Goal: Check status: Check status

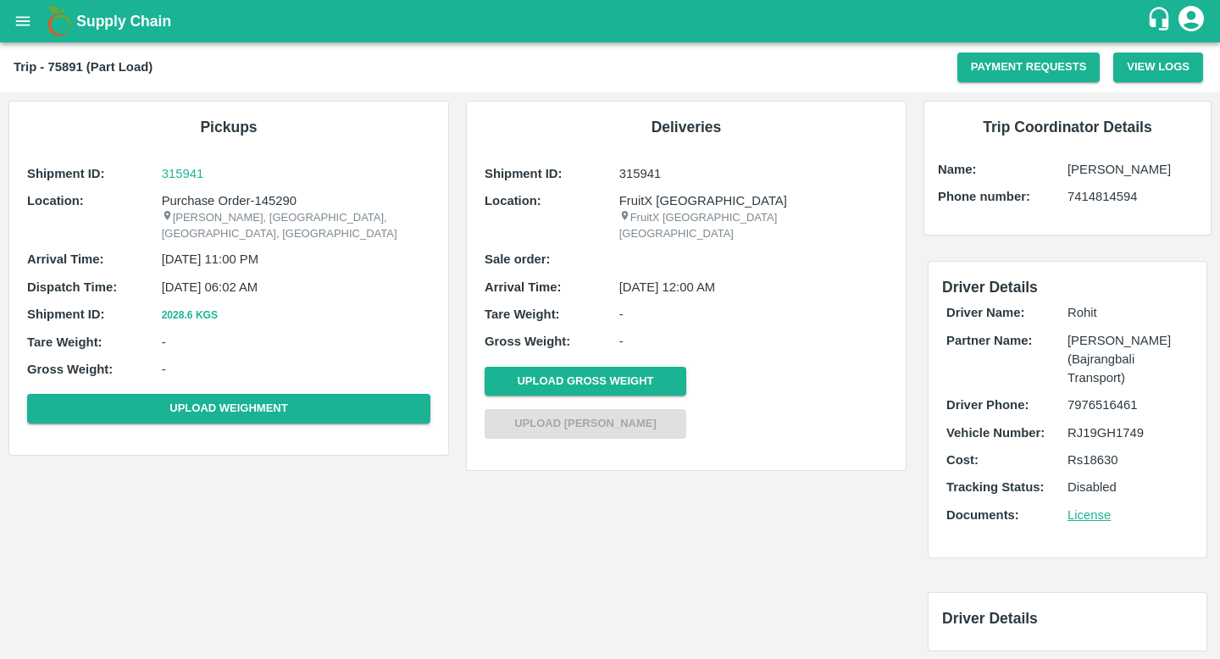
scroll to position [9, 0]
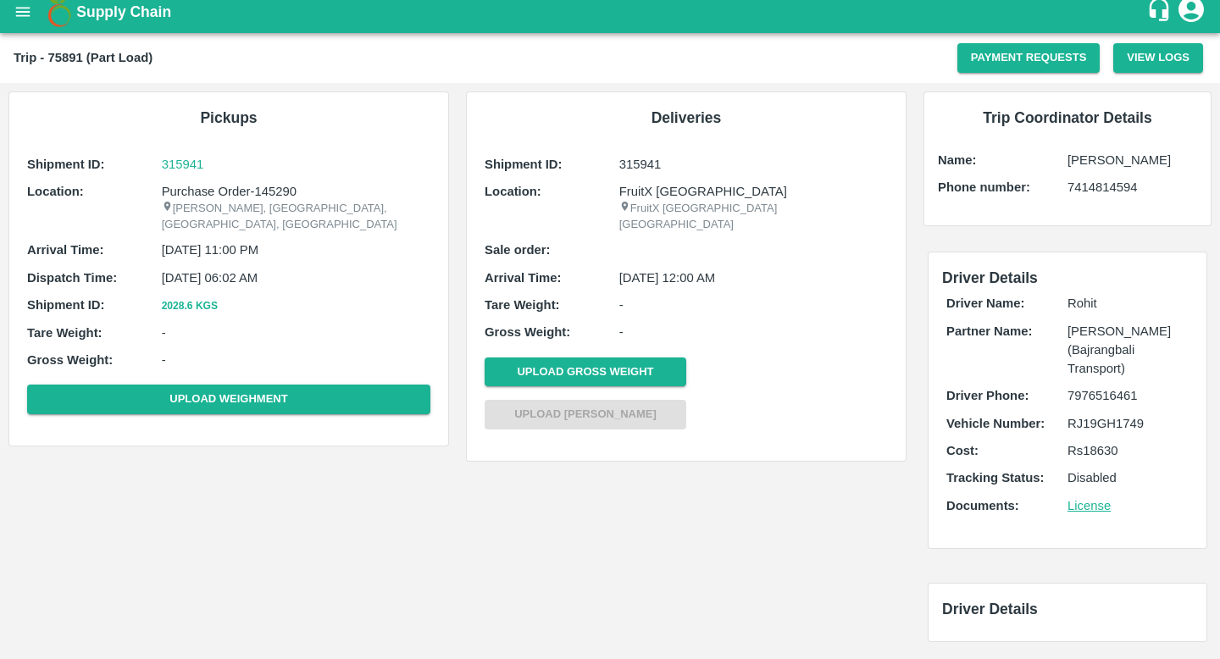
click at [27, 16] on icon "open drawer" at bounding box center [23, 11] width 14 height 9
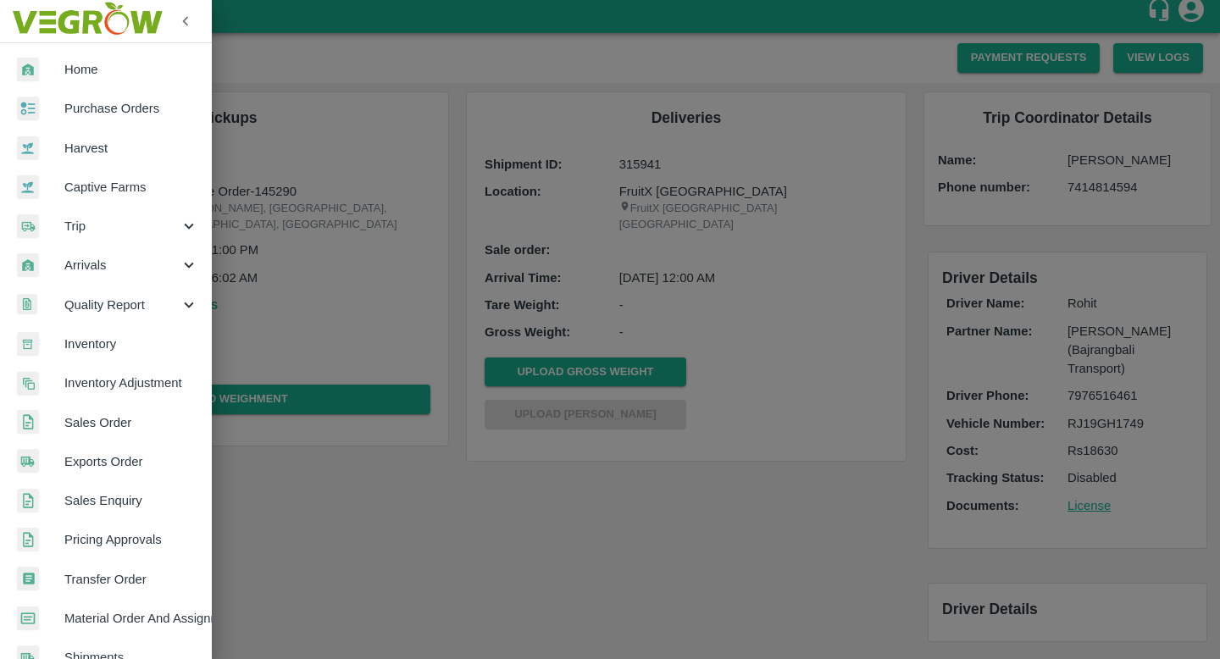
click at [130, 435] on link "Sales Order" at bounding box center [106, 422] width 212 height 39
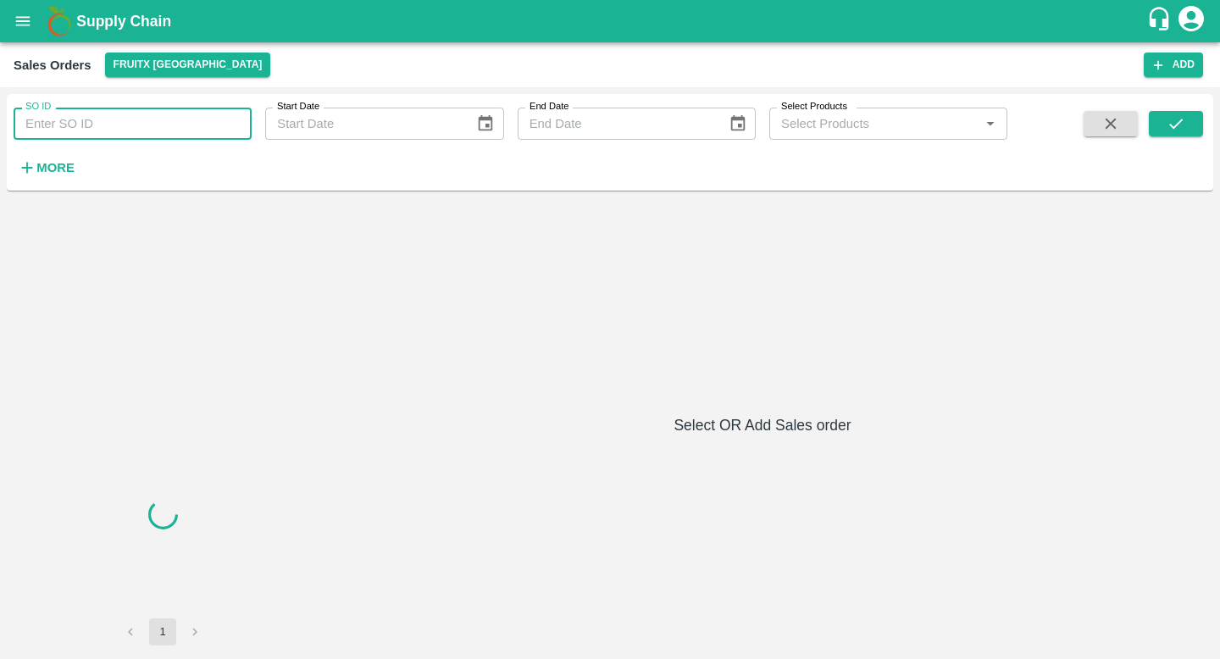
click at [155, 131] on input "SO ID" at bounding box center [133, 124] width 238 height 32
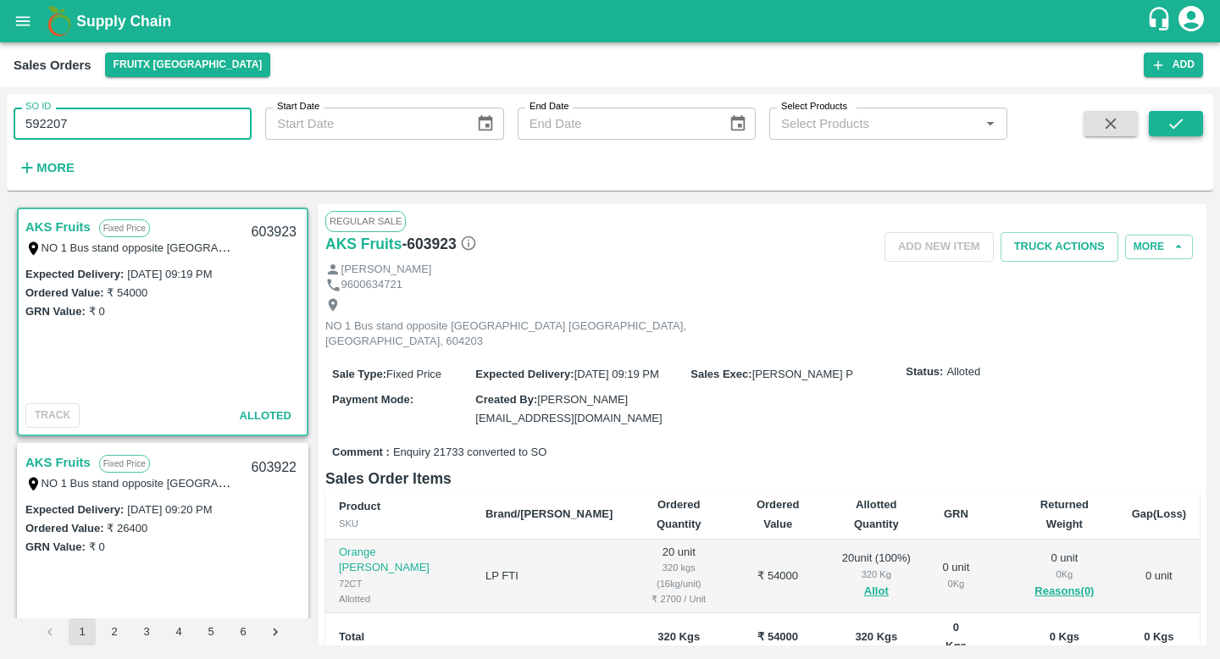
click at [1172, 130] on icon "submit" at bounding box center [1175, 123] width 19 height 19
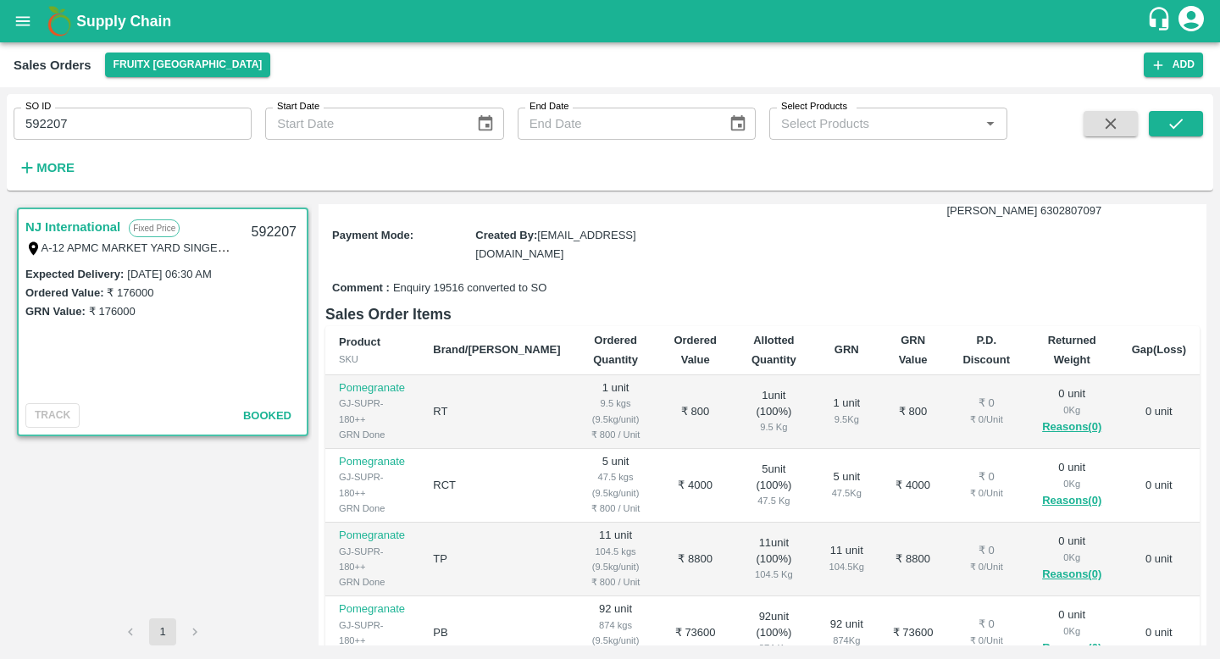
scroll to position [215, 0]
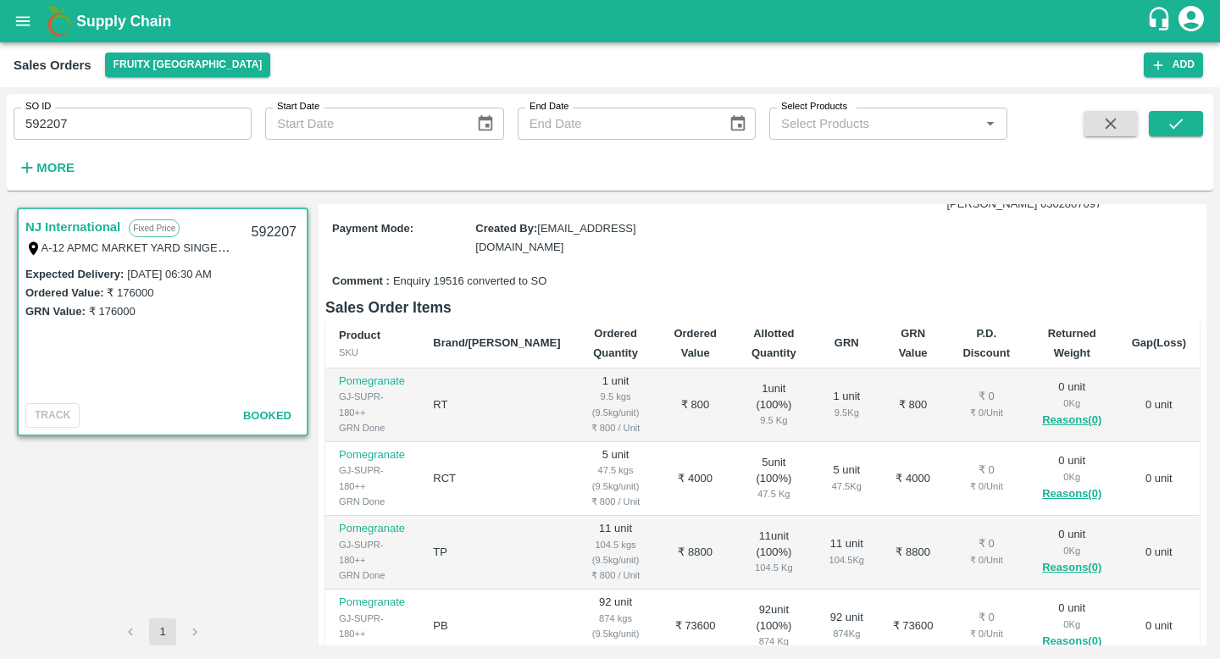
click at [827, 479] on div "47.5 Kg" at bounding box center [846, 486] width 38 height 15
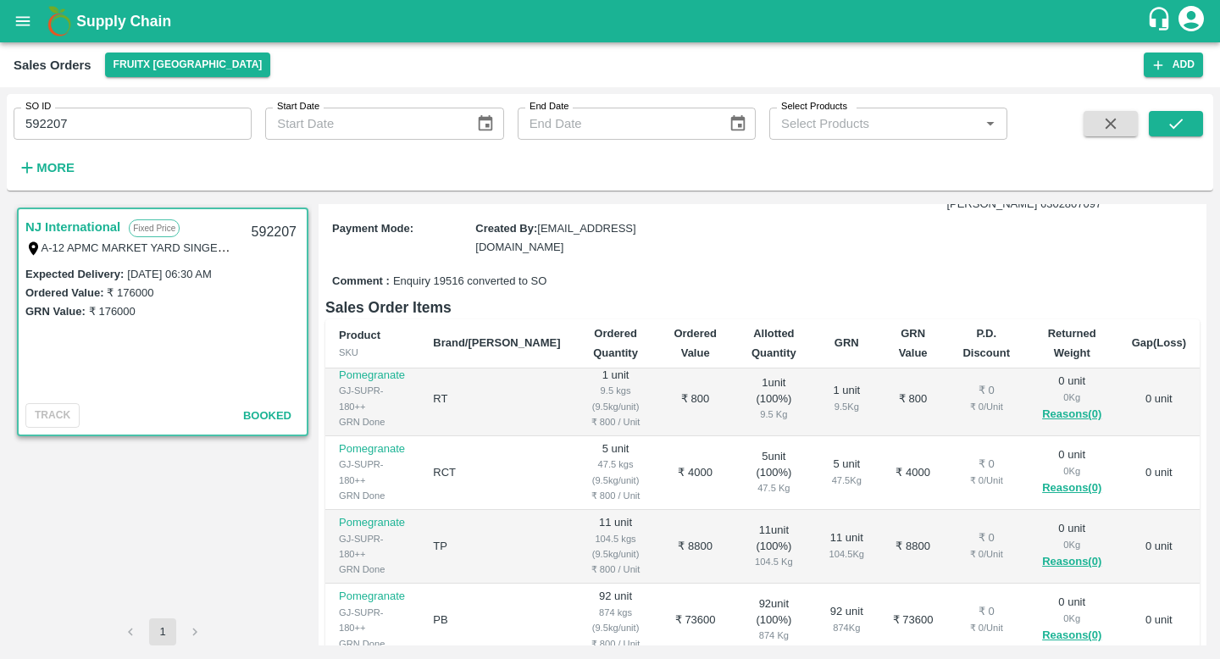
click at [827, 546] on div "104.5 Kg" at bounding box center [846, 553] width 38 height 15
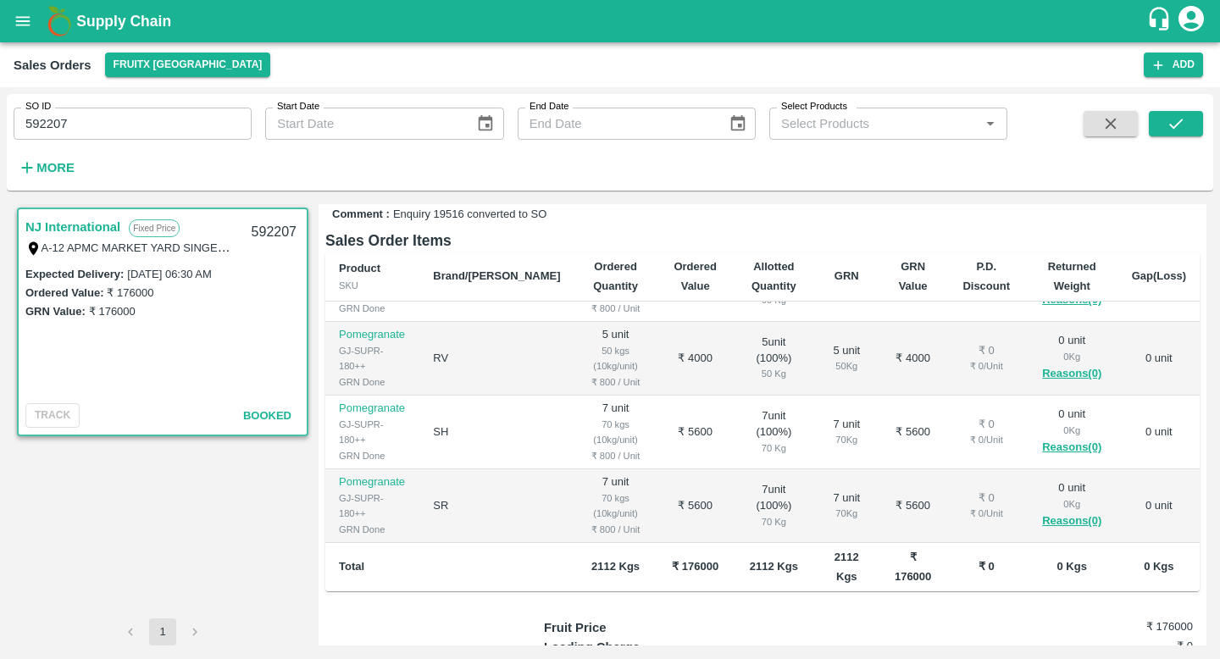
scroll to position [287, 0]
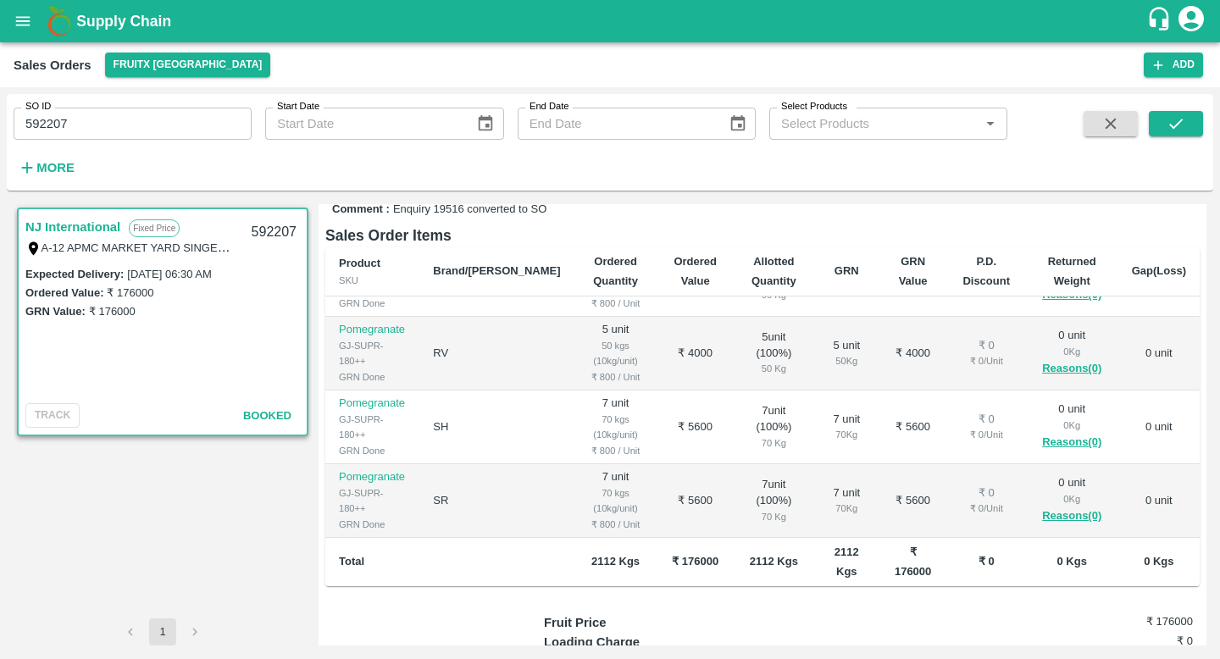
click at [122, 112] on input "592207" at bounding box center [133, 124] width 238 height 32
paste input "text"
type input "592214"
click at [1157, 124] on button "submit" at bounding box center [1175, 123] width 54 height 25
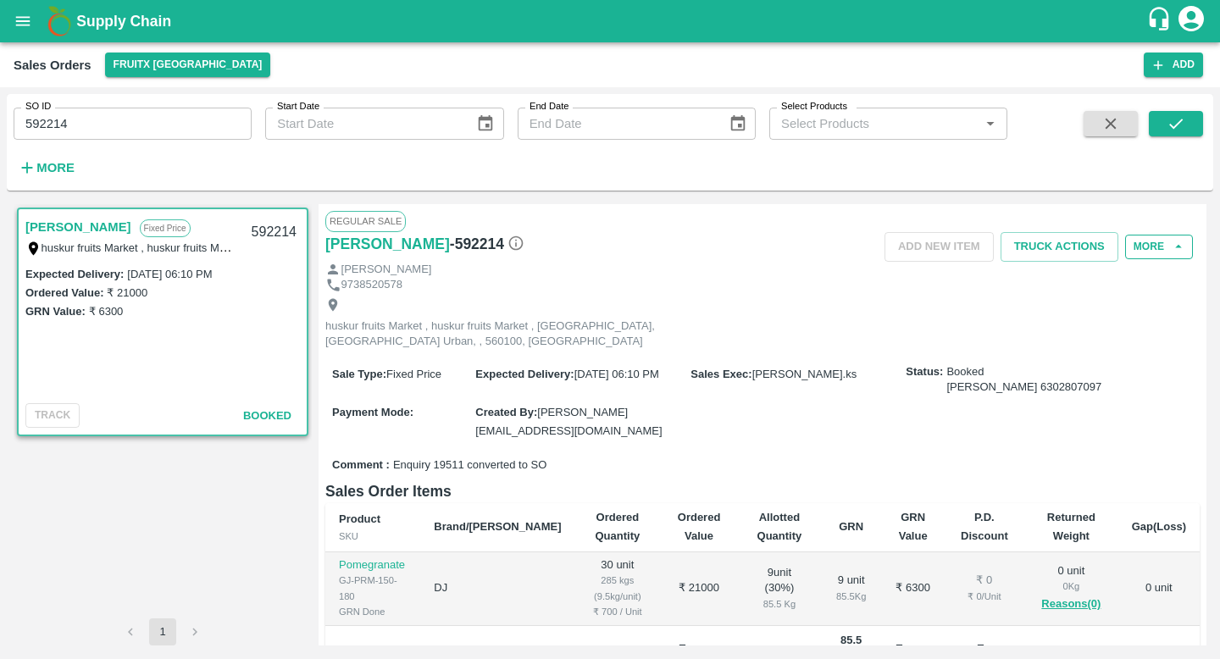
click at [1156, 248] on button "More" at bounding box center [1159, 247] width 68 height 25
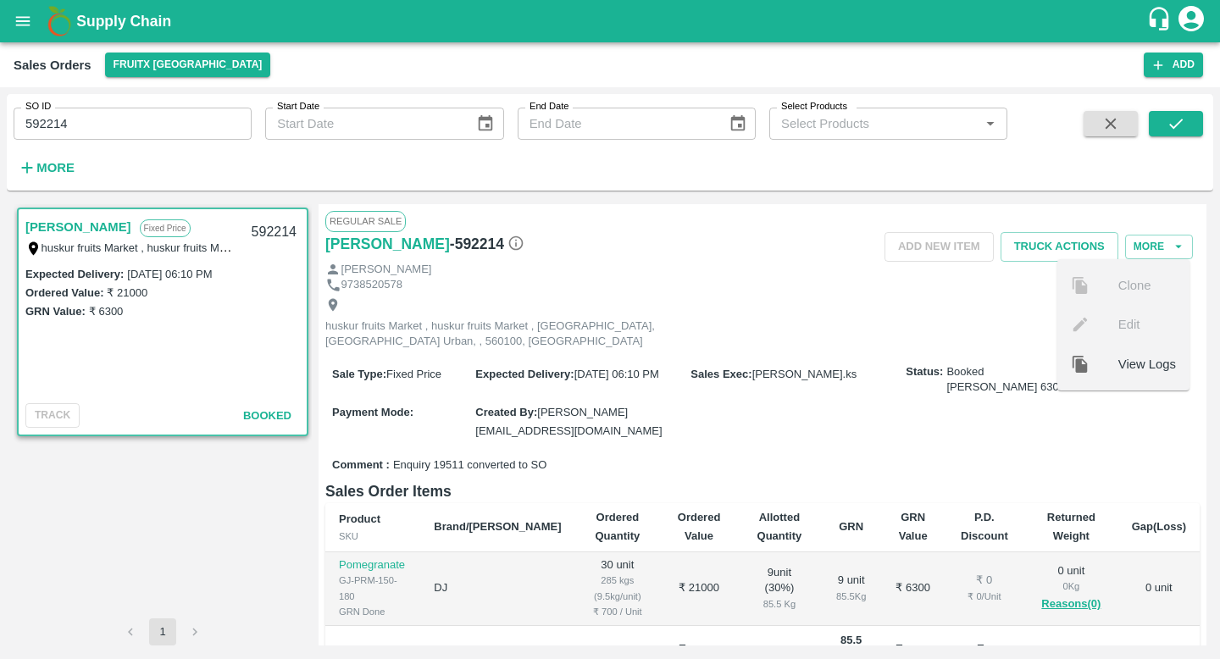
click at [1119, 360] on span "View Logs" at bounding box center [1147, 364] width 58 height 19
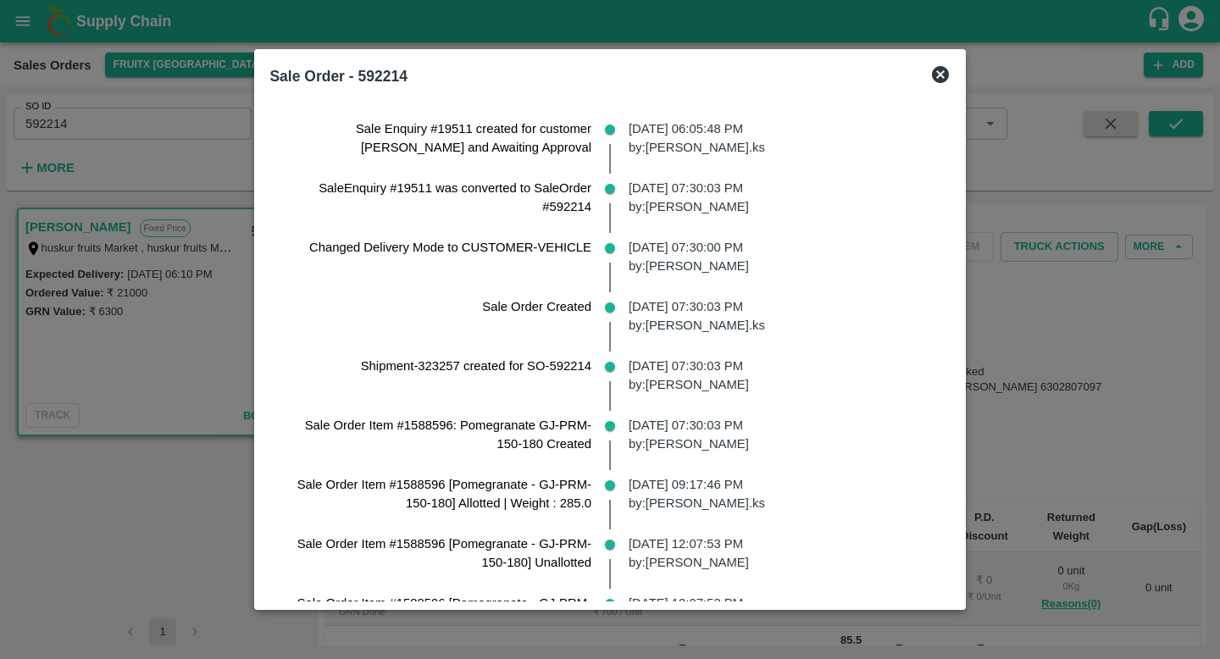
click at [709, 240] on p "28 Mar 2025, 07:30:00 PM by: Anil Kumar" at bounding box center [782, 257] width 308 height 38
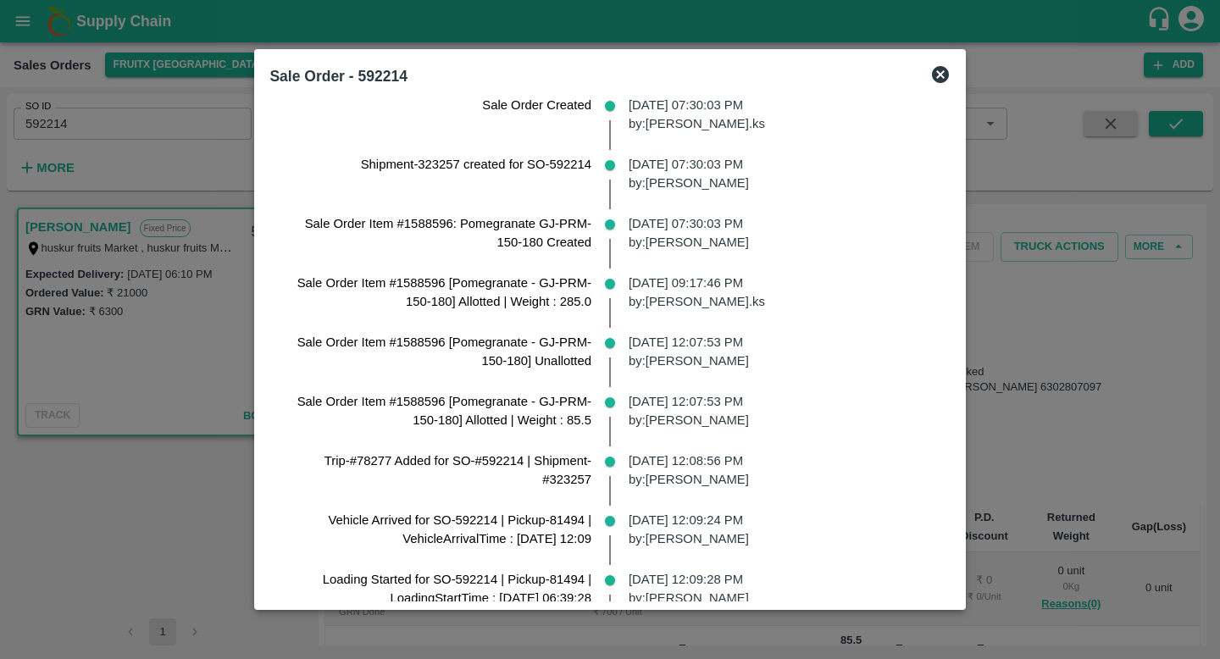
scroll to position [276, 0]
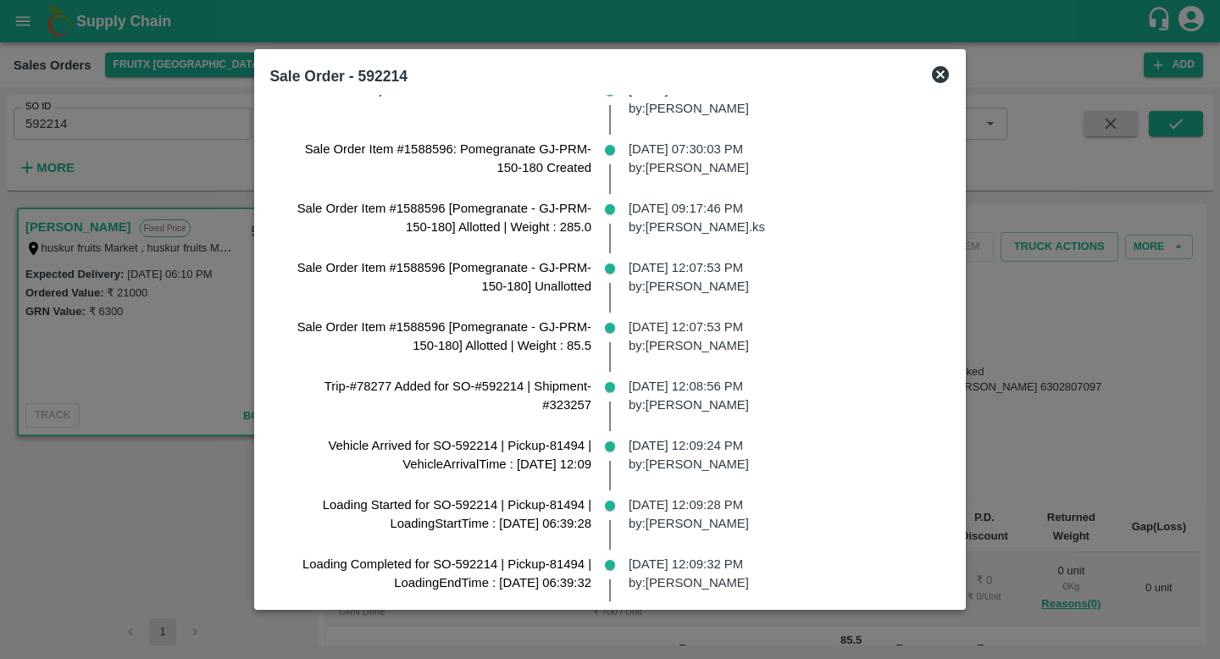
click at [717, 418] on div "29 Mar 2025, 12:08:56 PM by: Mansoor Ali" at bounding box center [782, 401] width 335 height 59
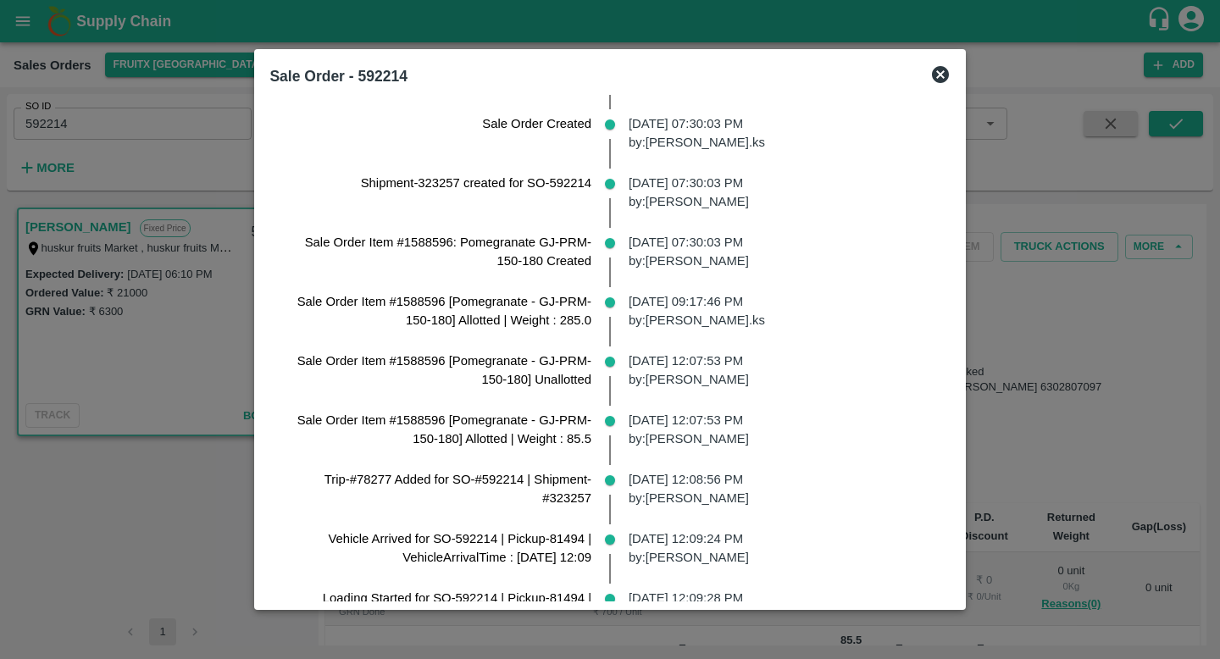
scroll to position [182, 0]
click at [764, 380] on p "29 Mar 2025, 12:07:53 PM by: Mansoor Ali" at bounding box center [782, 371] width 308 height 38
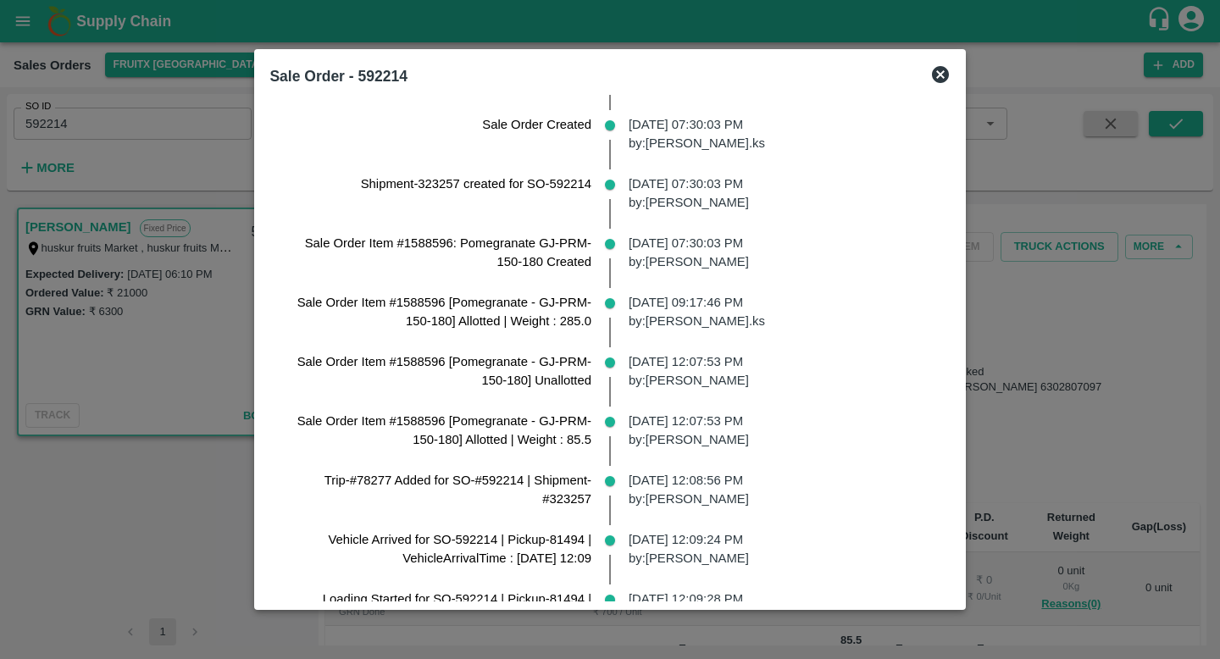
click at [764, 380] on p "29 Mar 2025, 12:07:53 PM by: Mansoor Ali" at bounding box center [782, 371] width 308 height 38
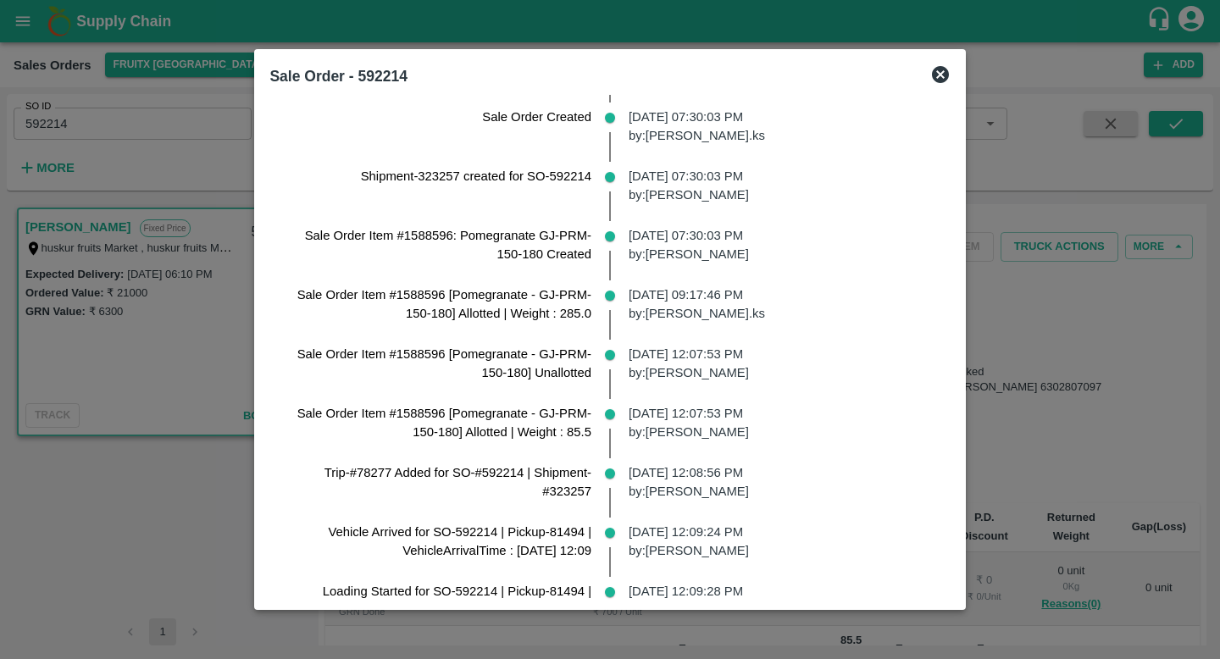
scroll to position [191, 0]
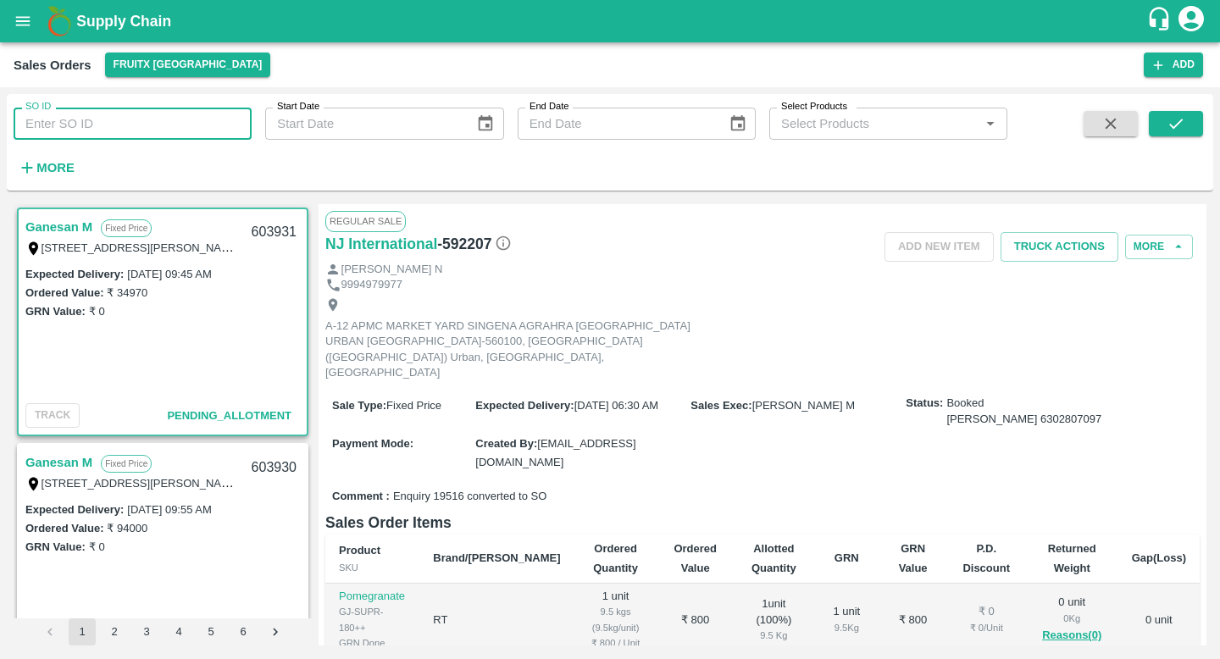
click at [172, 108] on input "SO ID" at bounding box center [133, 124] width 238 height 32
paste input "592207"
type input "592207"
click at [1188, 132] on button "submit" at bounding box center [1175, 123] width 54 height 25
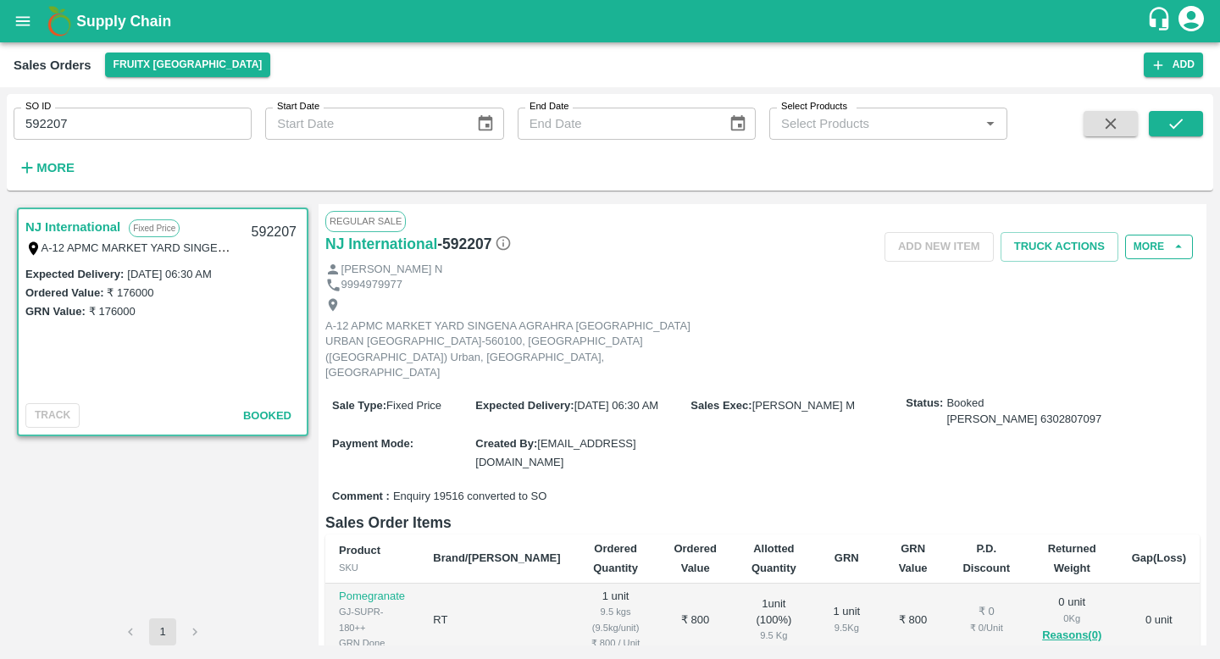
click at [1132, 251] on button "More" at bounding box center [1159, 247] width 68 height 25
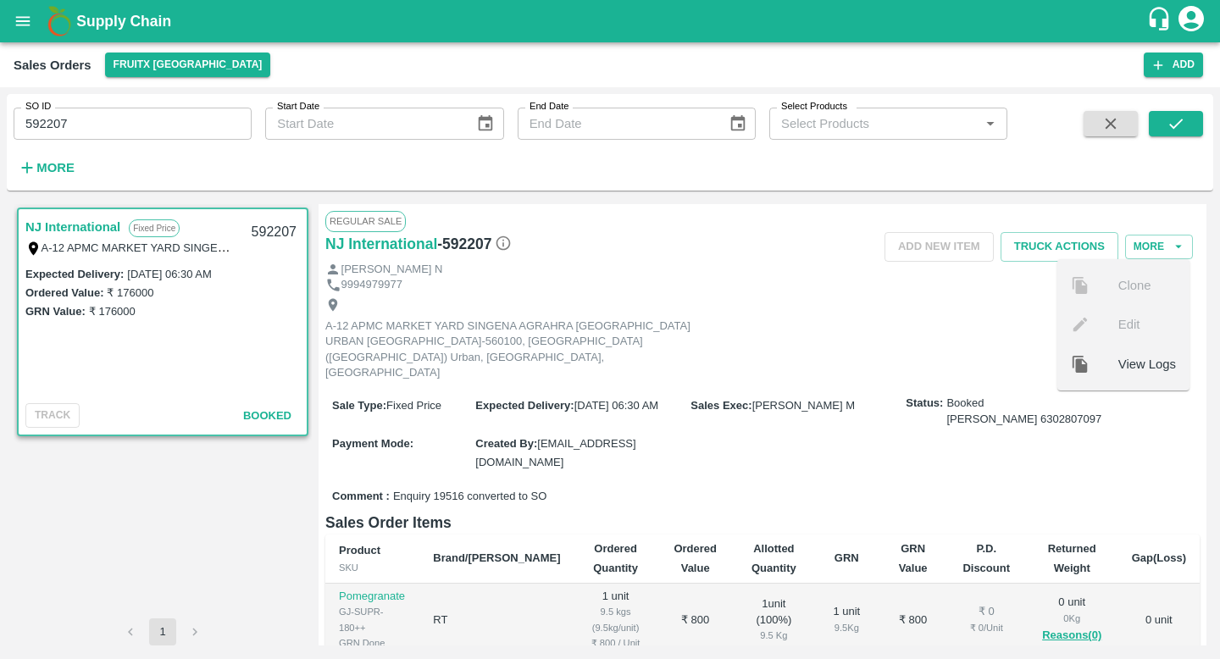
click at [1124, 368] on span "View Logs" at bounding box center [1147, 364] width 58 height 19
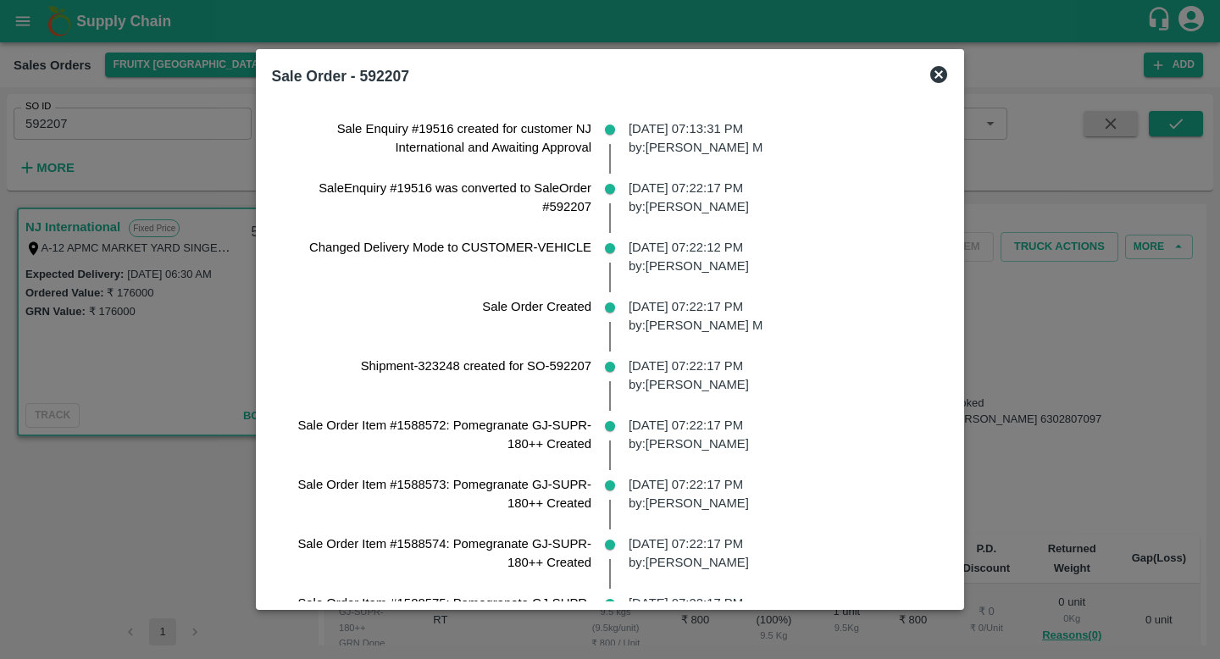
click at [715, 379] on p "28 Mar 2025, 07:22:17 PM by: Anil Kumar" at bounding box center [781, 376] width 307 height 38
click at [735, 429] on p "28 Mar 2025, 07:22:17 PM by: Anil Kumar" at bounding box center [781, 435] width 307 height 38
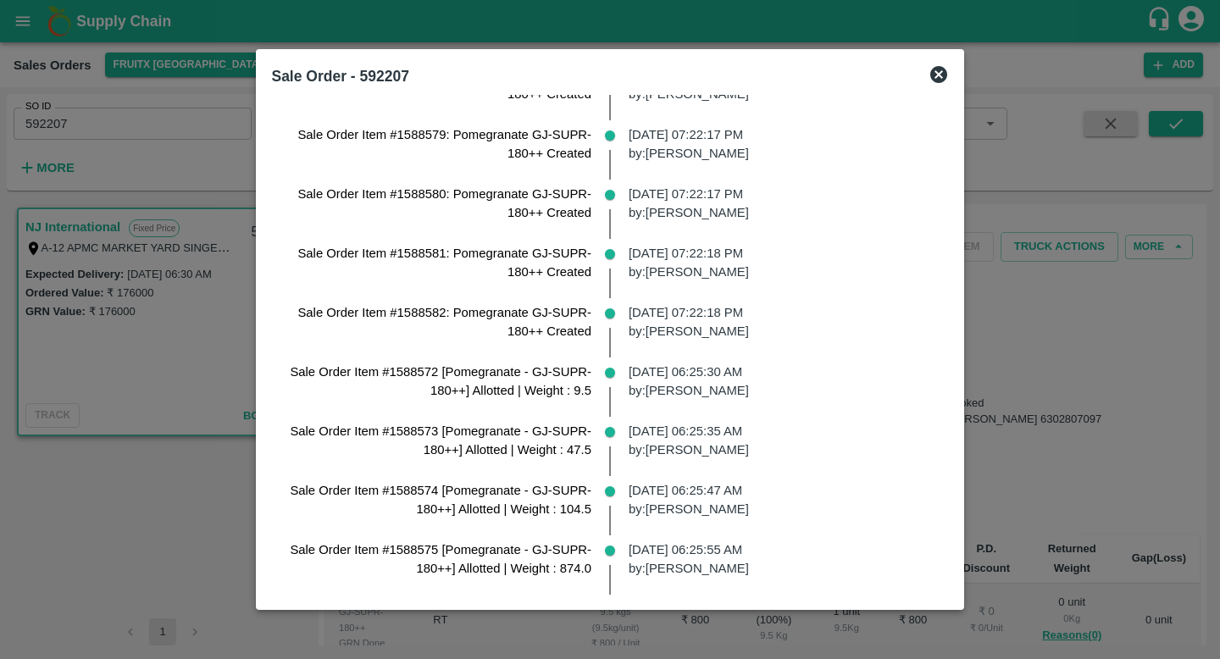
scroll to position [710, 0]
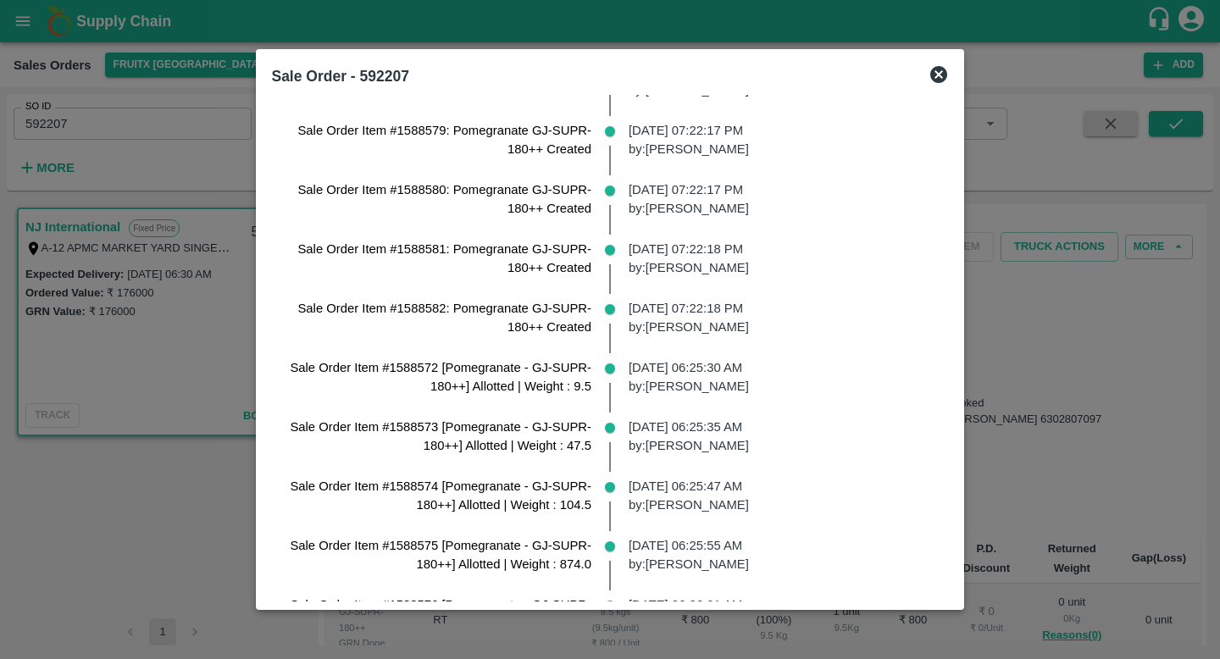
click at [635, 393] on p "29 Mar 2025, 06:25:30 AM by: Mansoor Ali" at bounding box center [781, 377] width 307 height 38
click at [672, 440] on p "29 Mar 2025, 06:25:35 AM by: Mansoor Ali" at bounding box center [781, 437] width 307 height 38
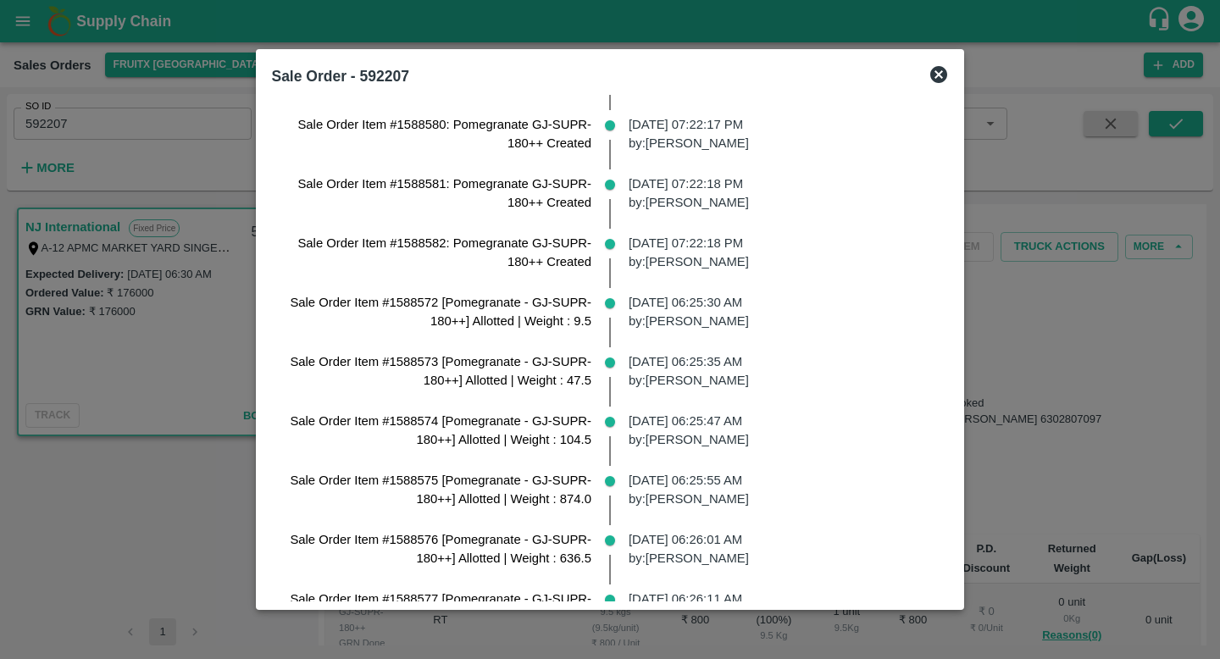
scroll to position [777, 0]
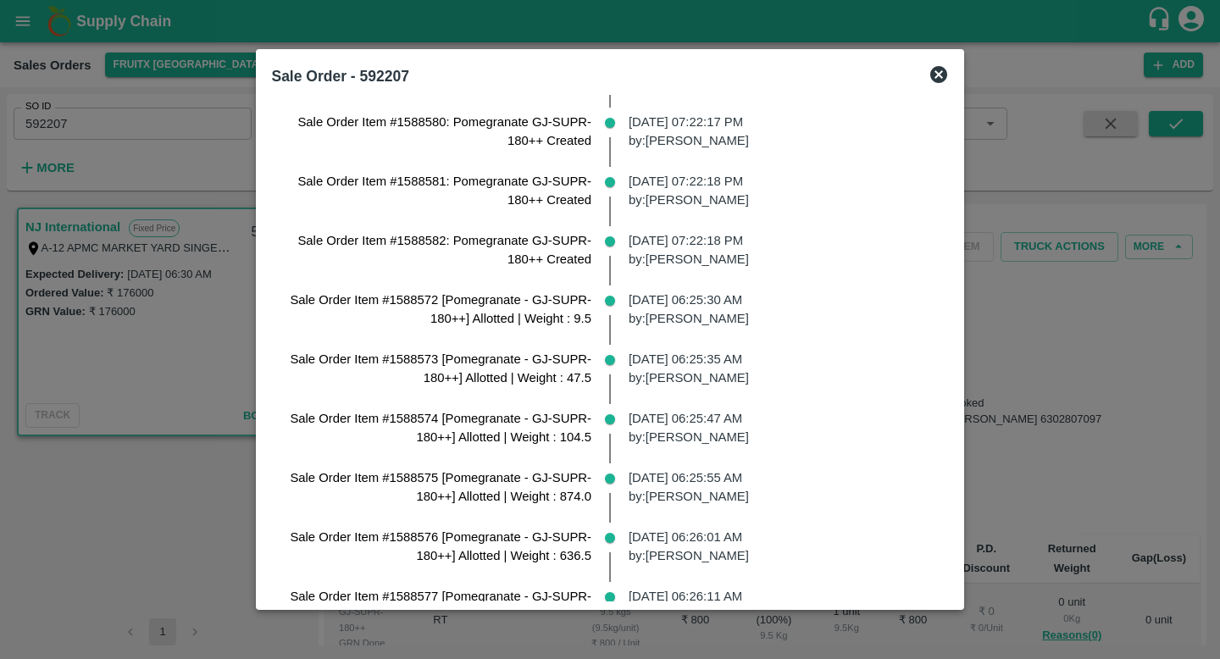
click at [672, 440] on p "29 Mar 2025, 06:25:47 AM by: Mansoor Ali" at bounding box center [781, 428] width 307 height 38
click at [694, 479] on p "29 Mar 2025, 06:25:55 AM by: Mansoor Ali" at bounding box center [781, 487] width 307 height 38
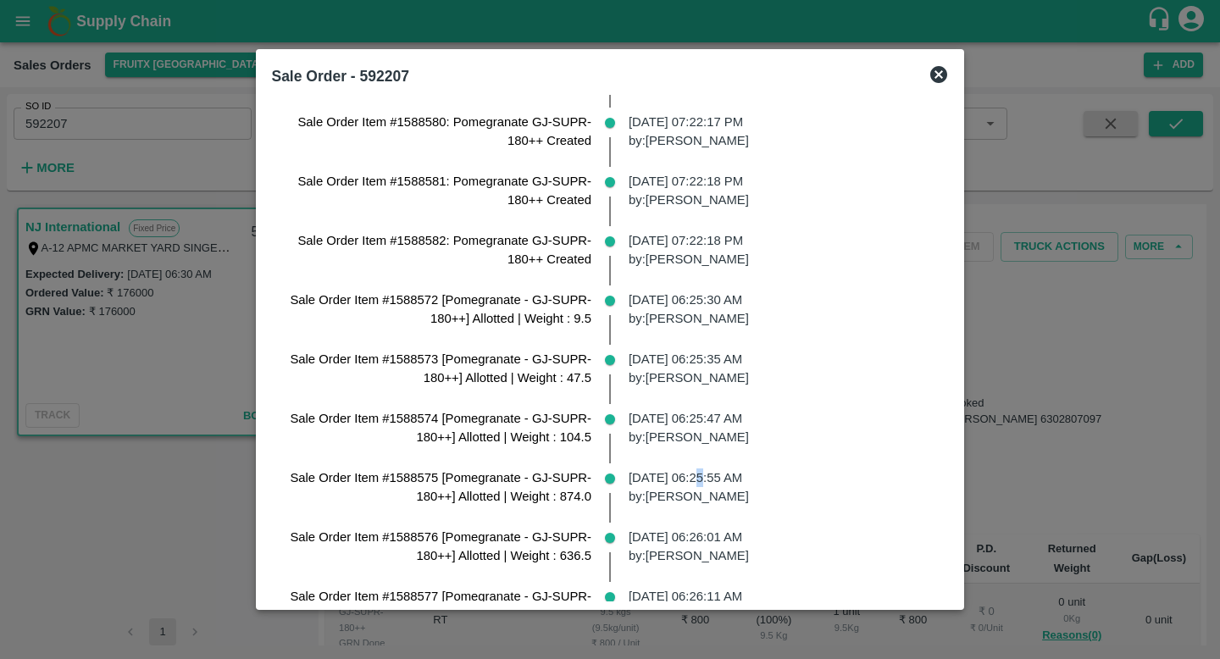
click at [694, 479] on p "29 Mar 2025, 06:25:55 AM by: Mansoor Ali" at bounding box center [781, 487] width 307 height 38
click at [700, 501] on p "29 Mar 2025, 06:25:55 AM by: Mansoor Ali" at bounding box center [781, 487] width 307 height 38
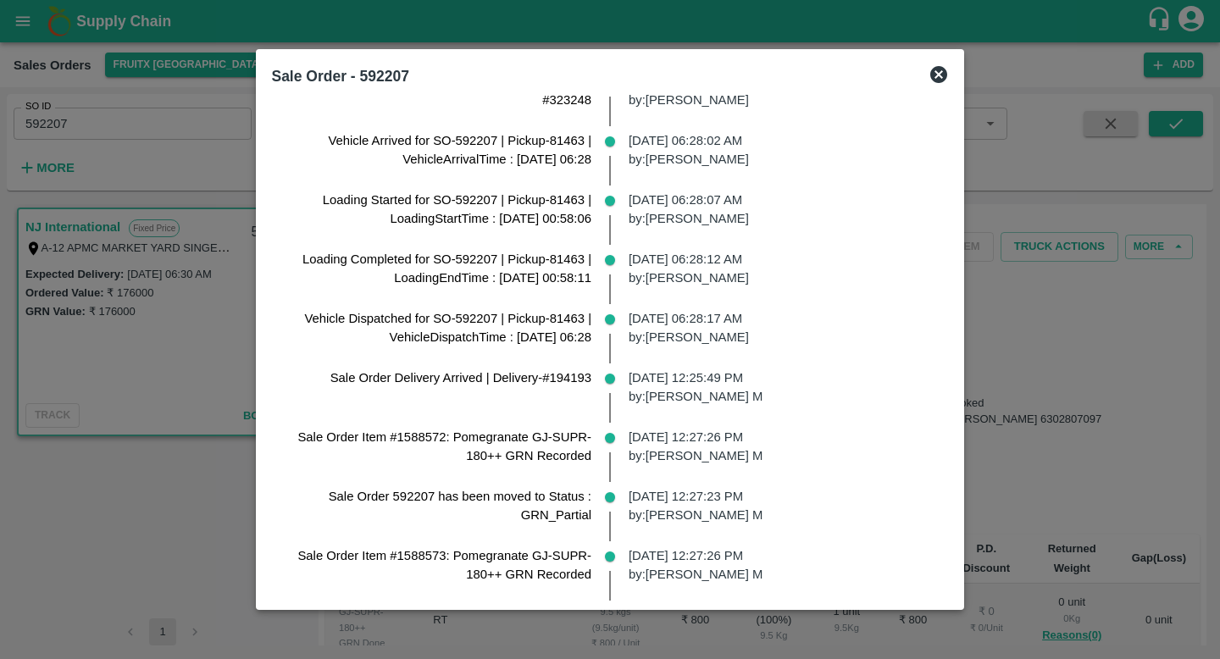
scroll to position [1625, 0]
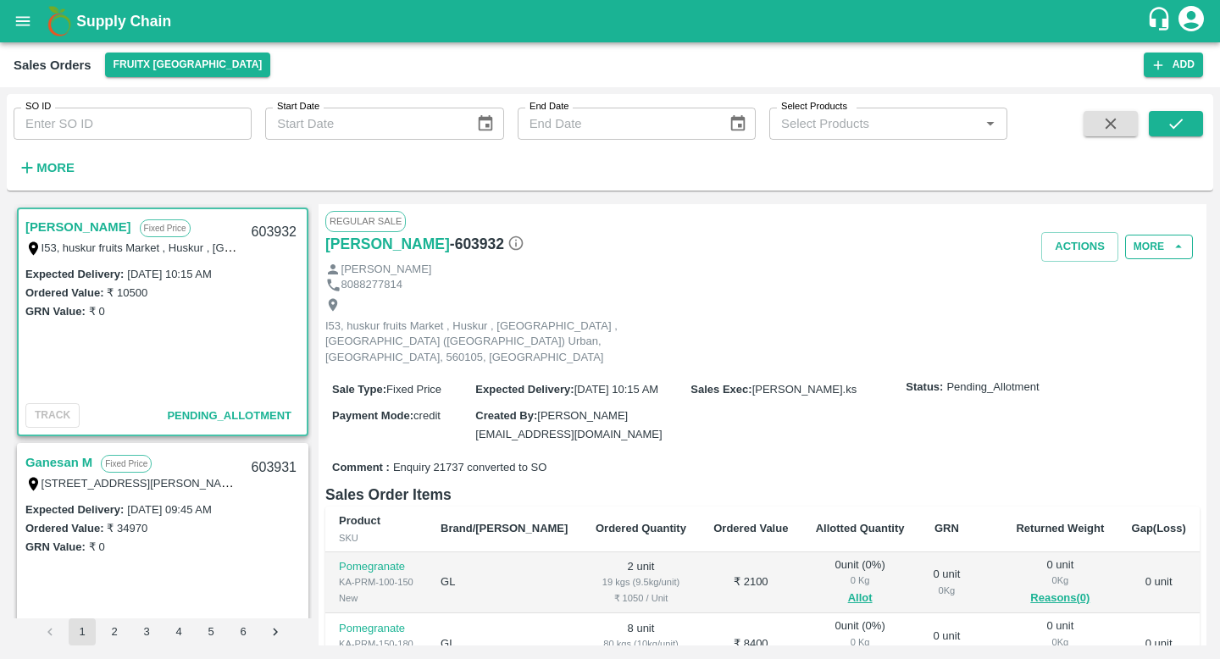
click at [1145, 253] on button "More" at bounding box center [1159, 247] width 68 height 25
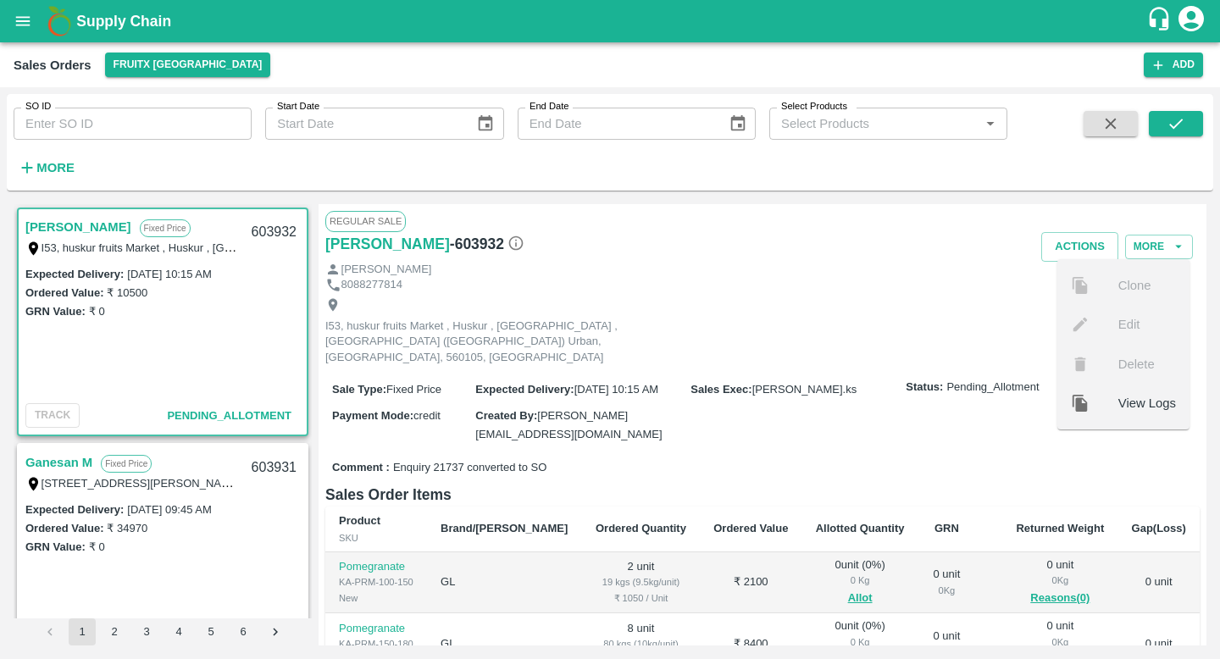
click at [626, 202] on div "Imran M Fixed Price I53, huskur fruits Market , Huskur , [GEOGRAPHIC_DATA] , [G…" at bounding box center [610, 424] width 1206 height 455
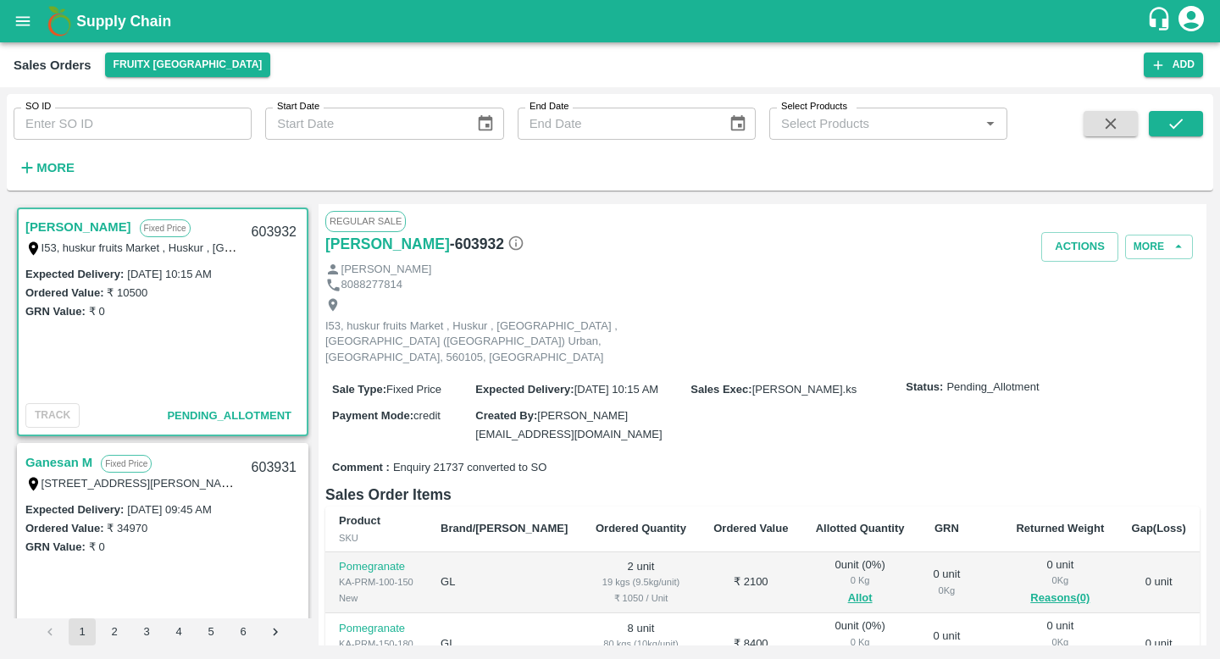
click at [227, 118] on input "SO ID" at bounding box center [133, 124] width 238 height 32
paste input "591832"
type input "591832"
click at [1176, 117] on icon "submit" at bounding box center [1175, 123] width 19 height 19
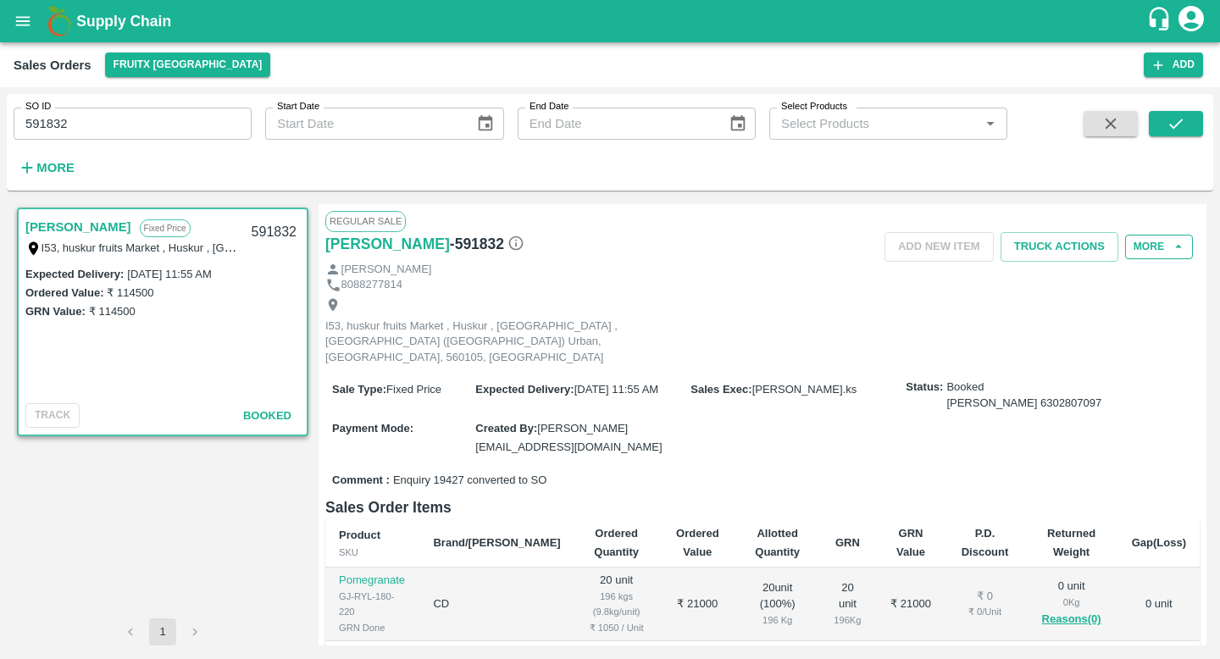
click at [1159, 246] on button "More" at bounding box center [1159, 247] width 68 height 25
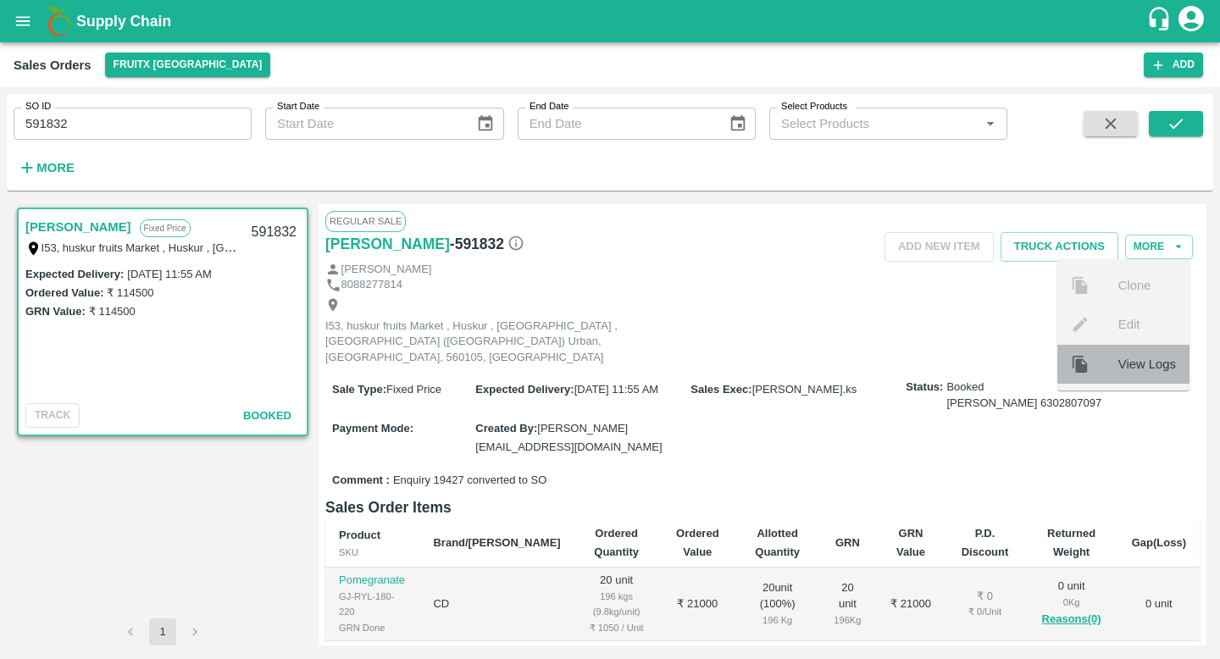
click at [1126, 355] on span "View Logs" at bounding box center [1147, 364] width 58 height 19
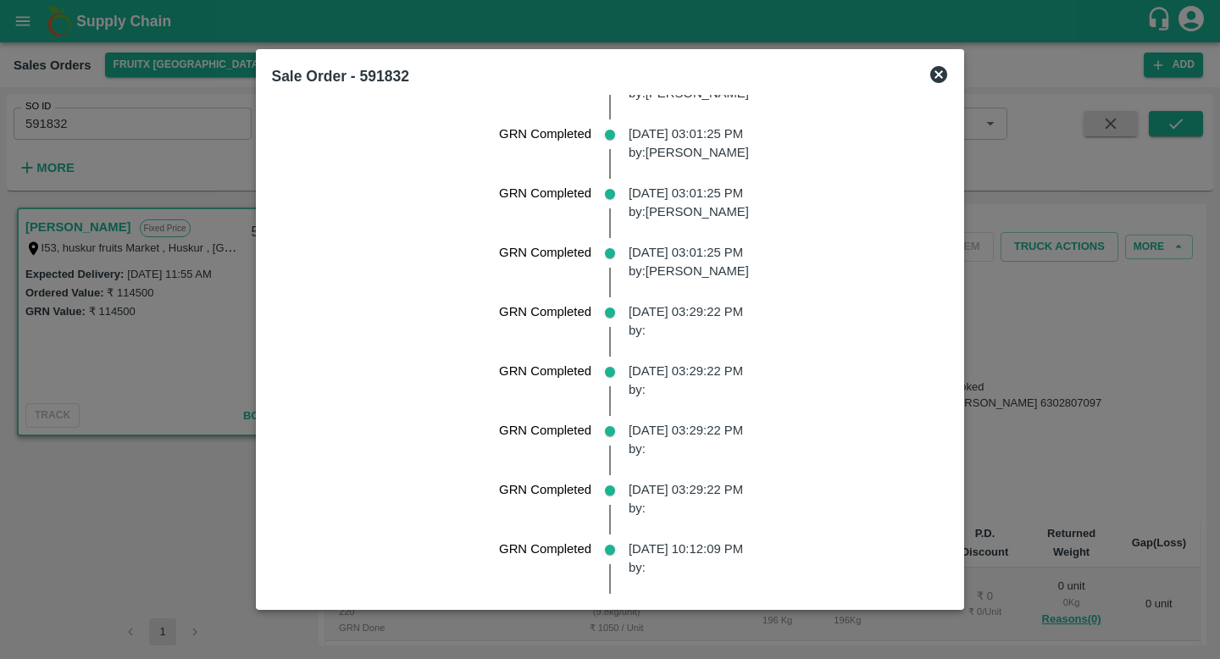
scroll to position [1726, 0]
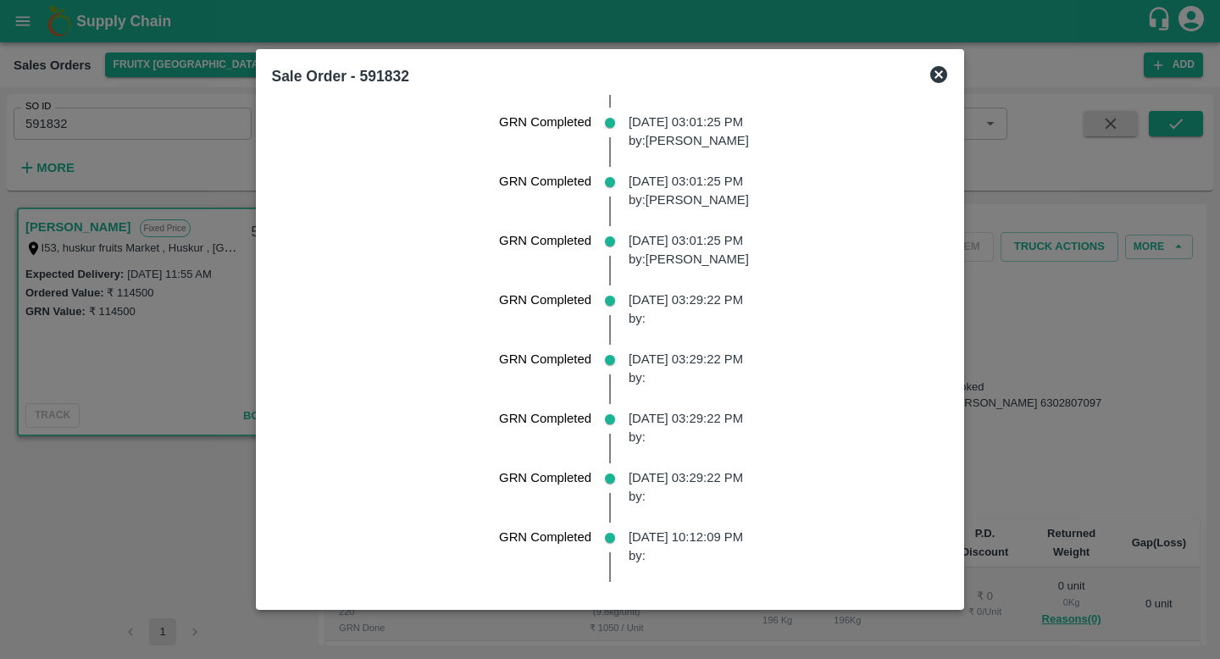
click at [1086, 429] on div at bounding box center [610, 329] width 1220 height 659
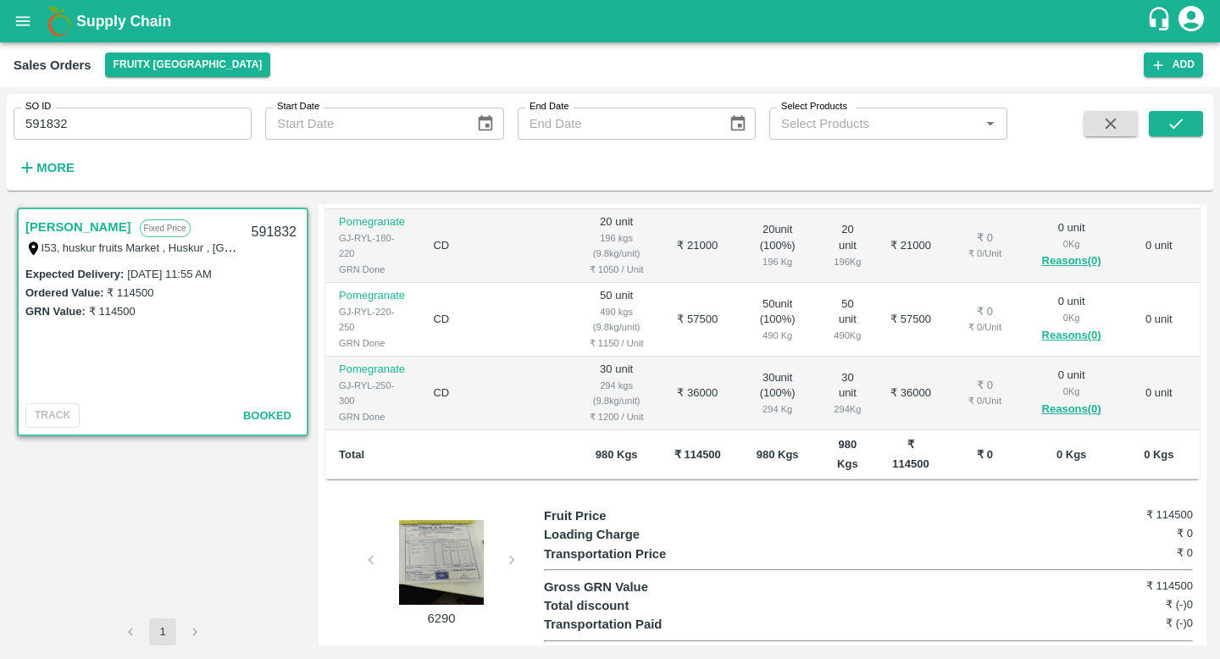
scroll to position [0, 0]
